Goal: Navigation & Orientation: Find specific page/section

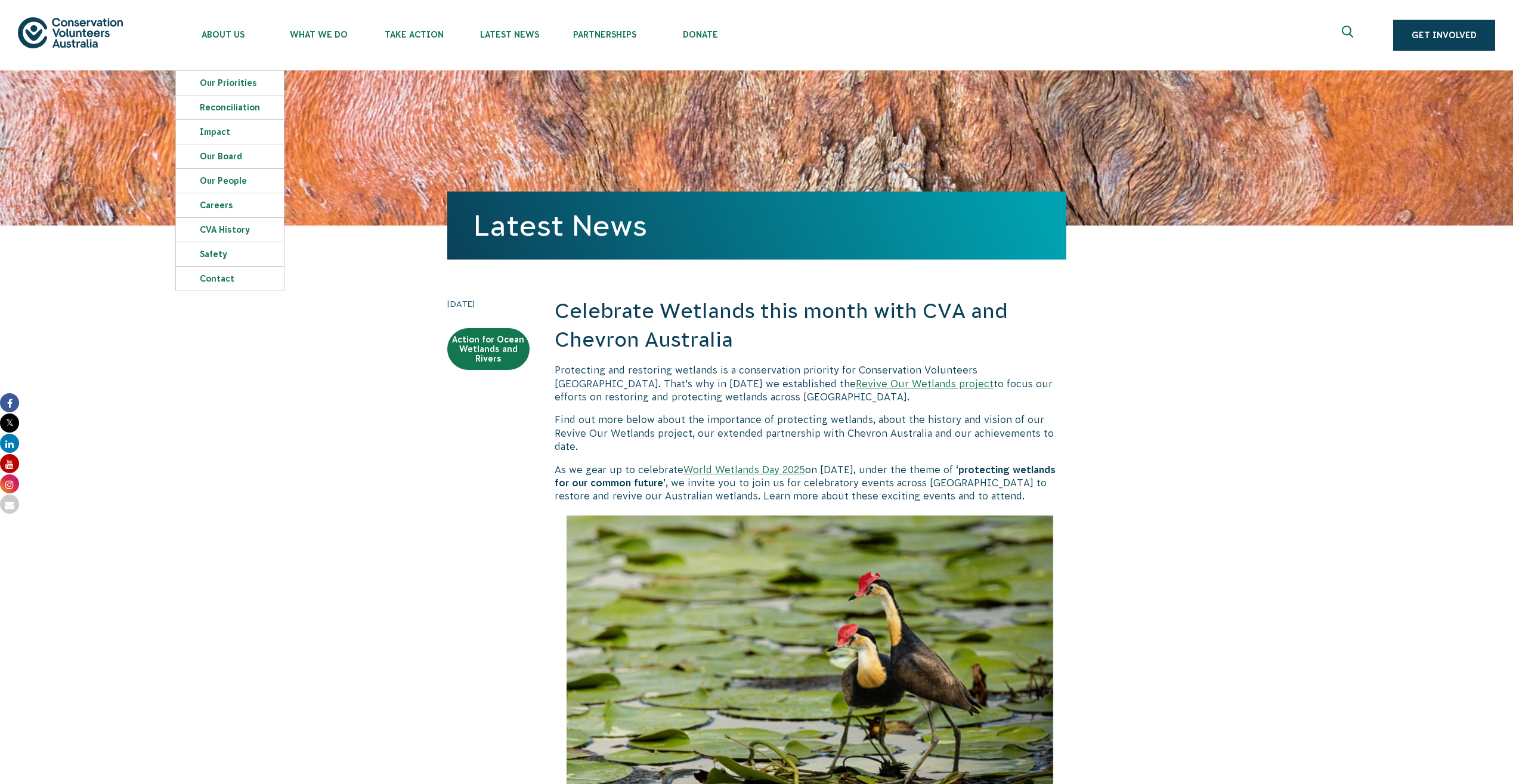
click at [92, 34] on img at bounding box center [70, 33] width 105 height 30
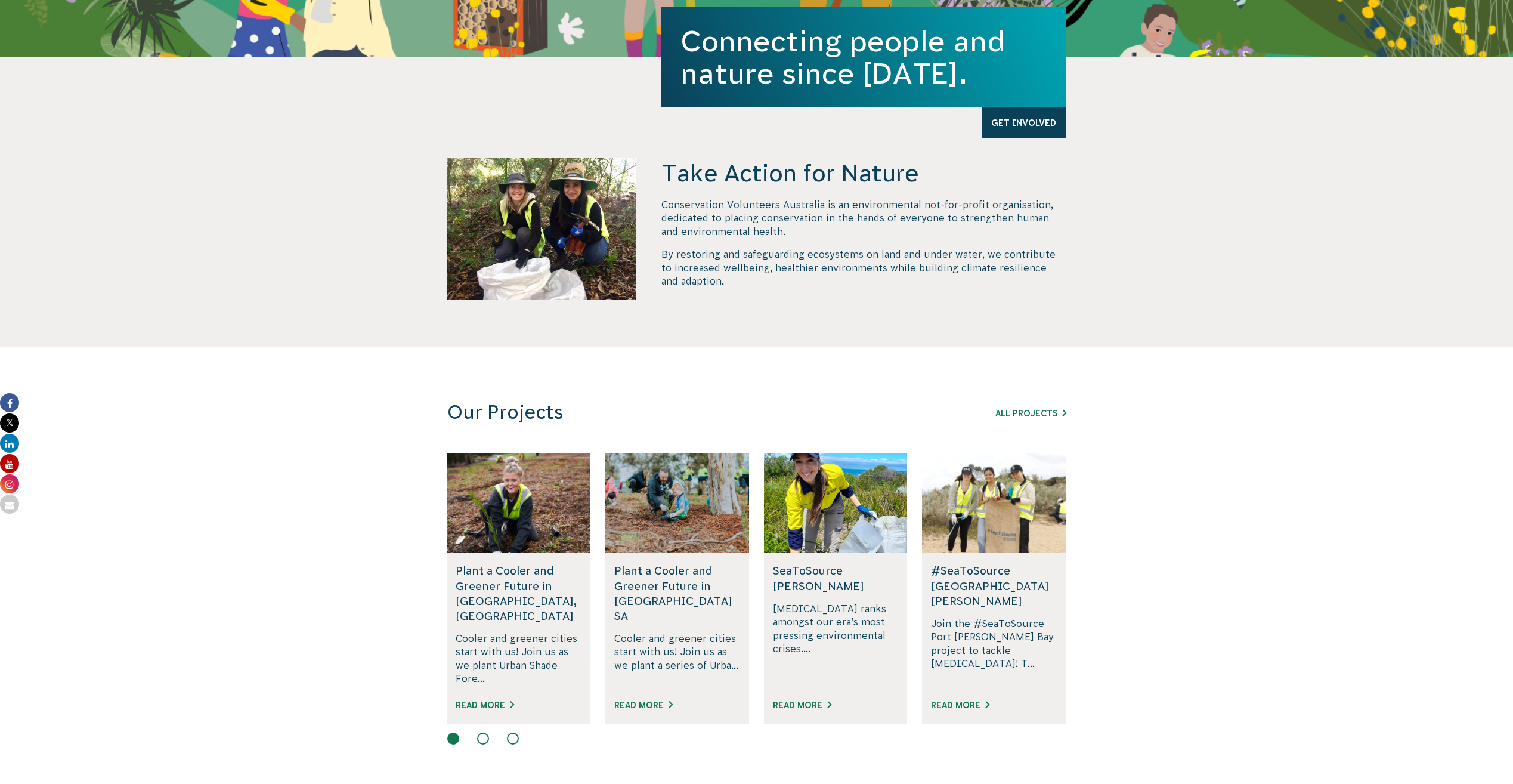
scroll to position [365, 0]
click at [1027, 413] on link "All Projects" at bounding box center [1030, 414] width 71 height 10
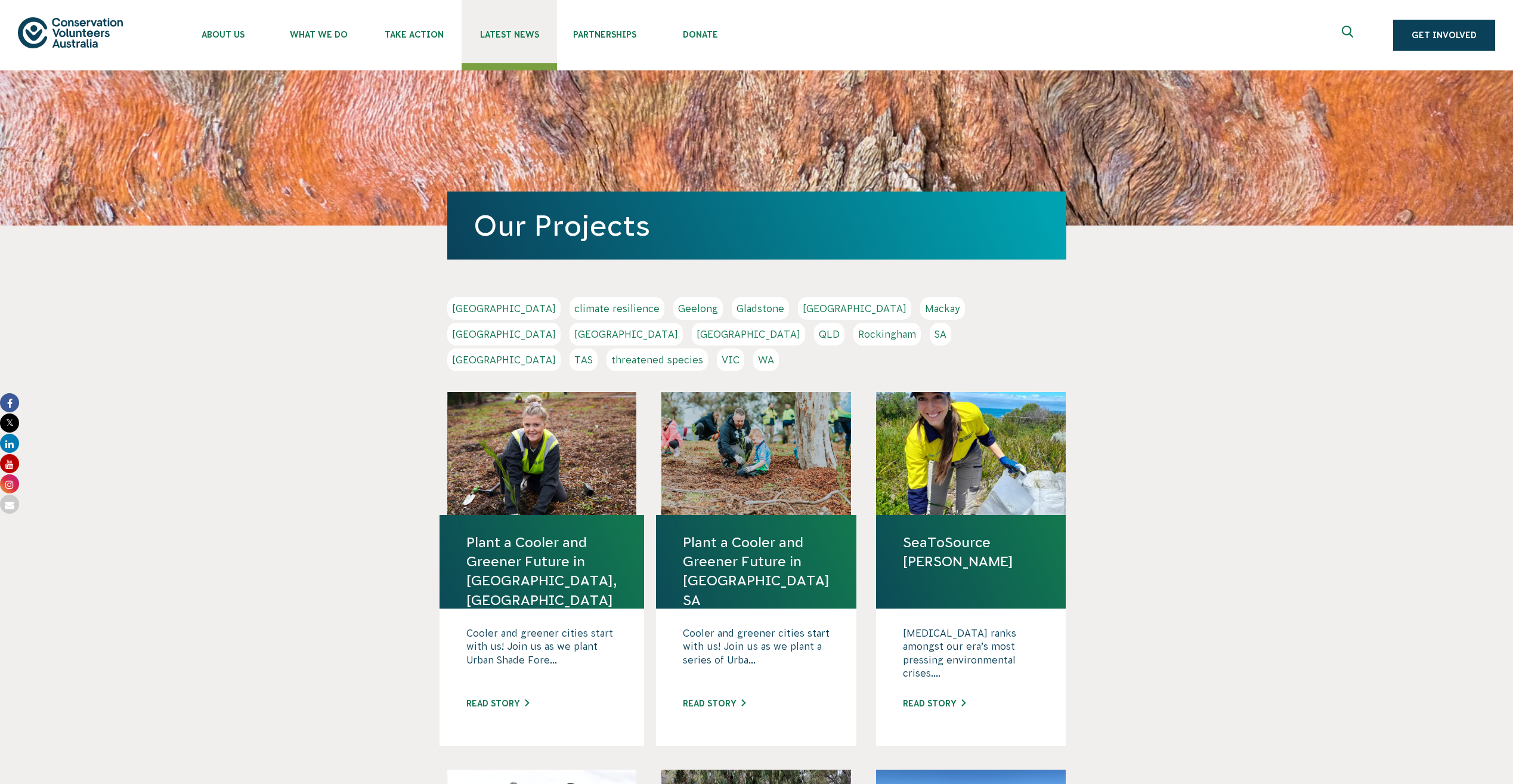
click at [525, 39] on span "Latest News" at bounding box center [509, 34] width 96 height 10
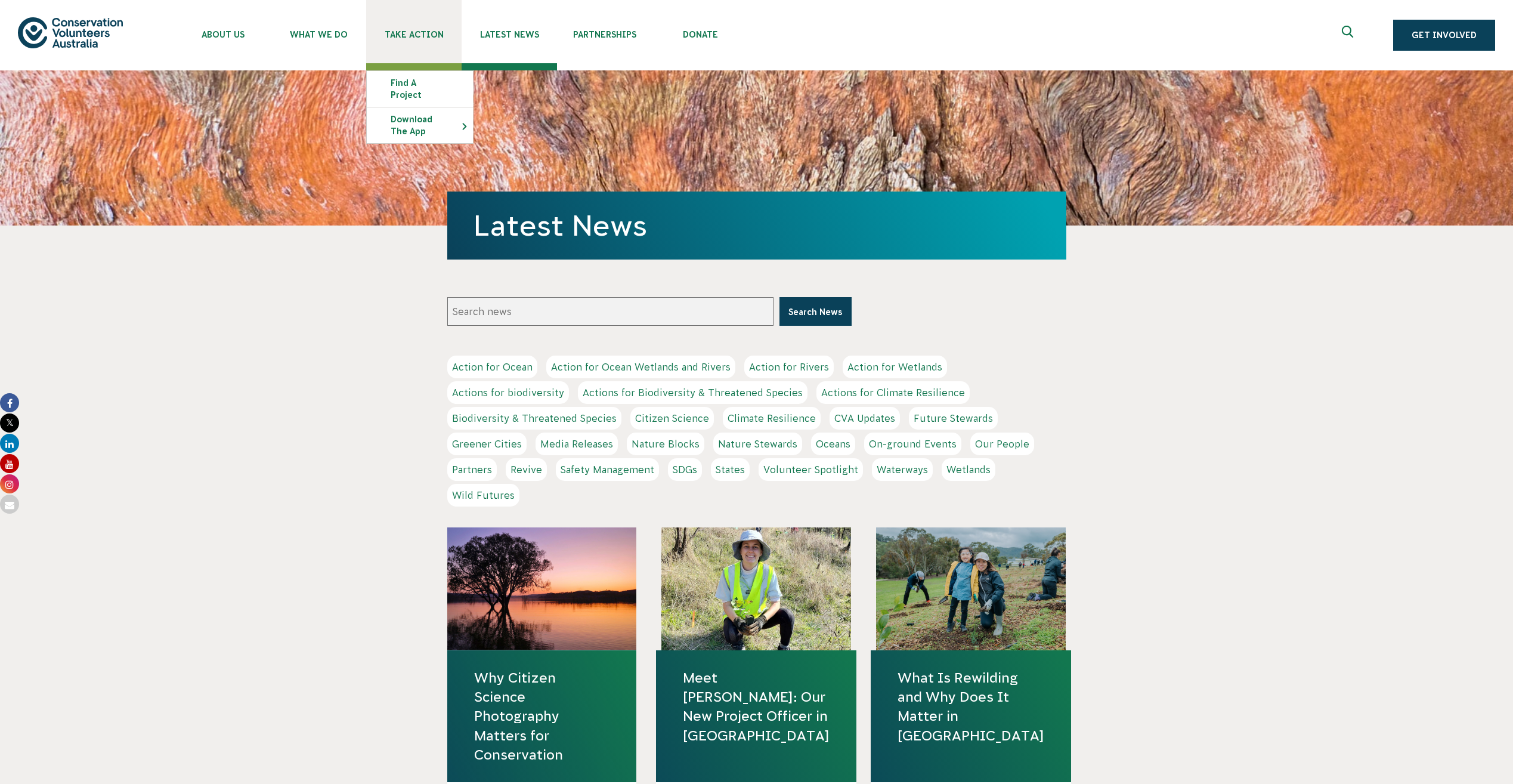
click at [406, 45] on link "Take Action" at bounding box center [414, 31] width 96 height 63
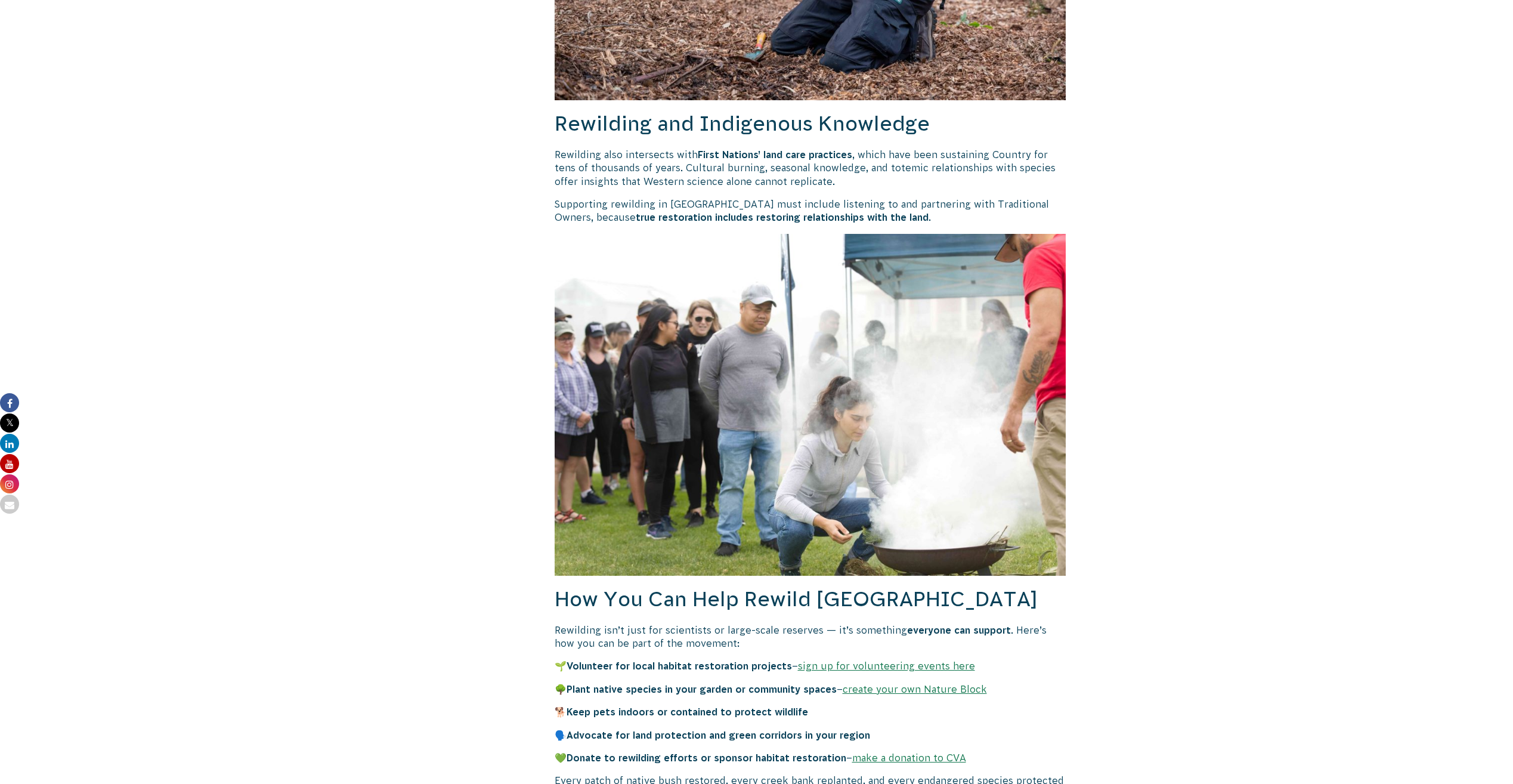
scroll to position [2505, 0]
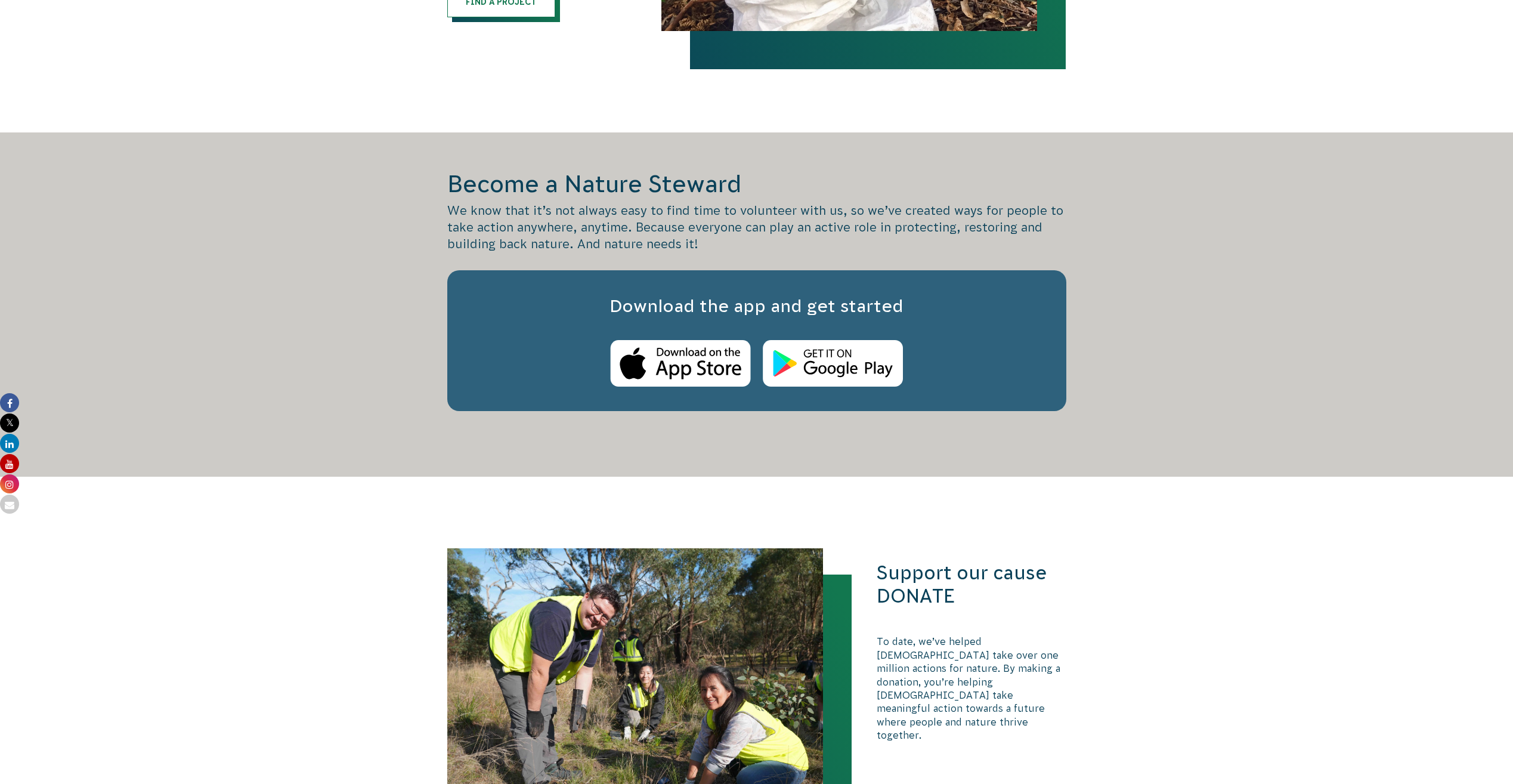
scroll to position [597, 0]
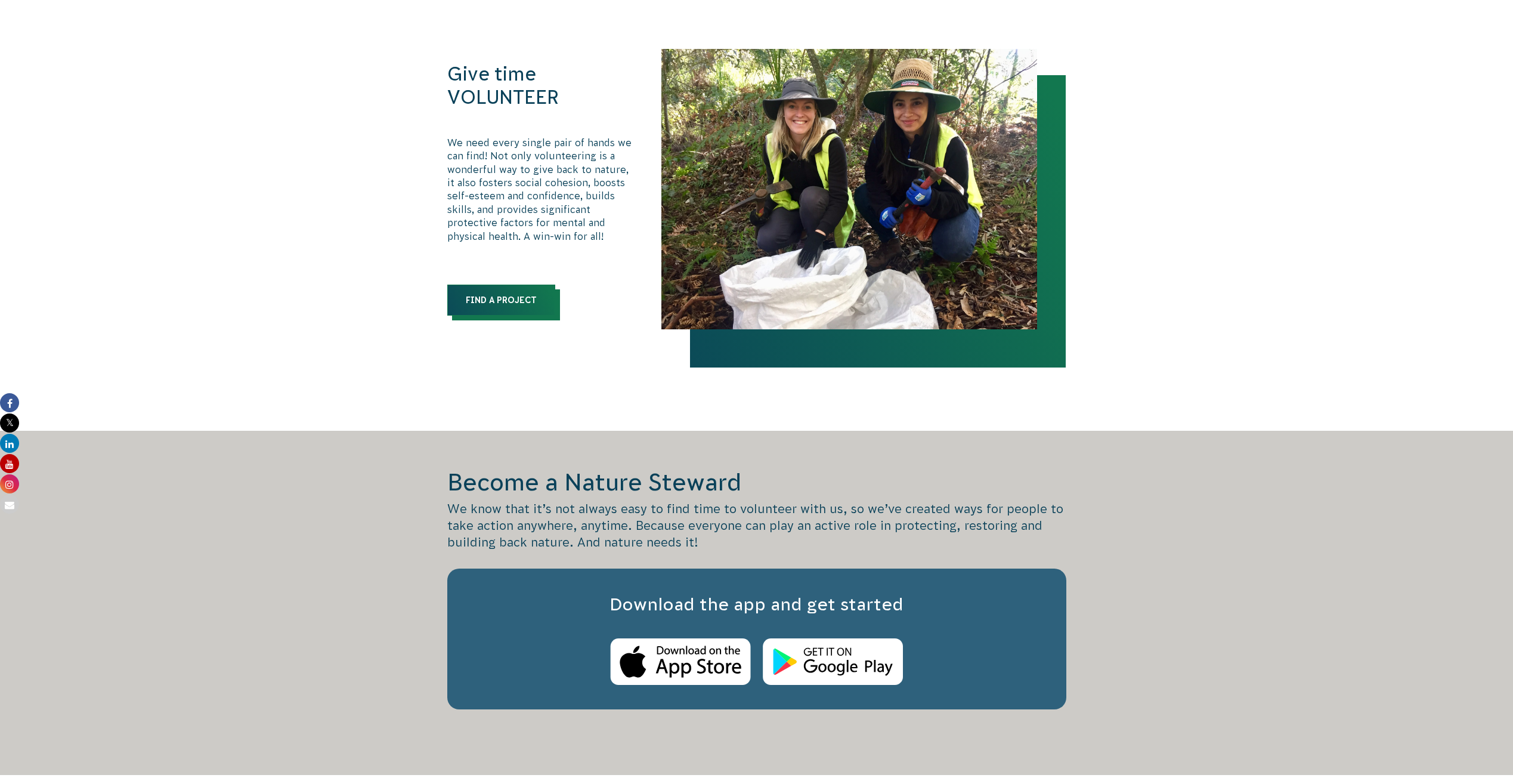
click at [516, 308] on link "Find a Project" at bounding box center [500, 300] width 108 height 31
